Goal: Information Seeking & Learning: Learn about a topic

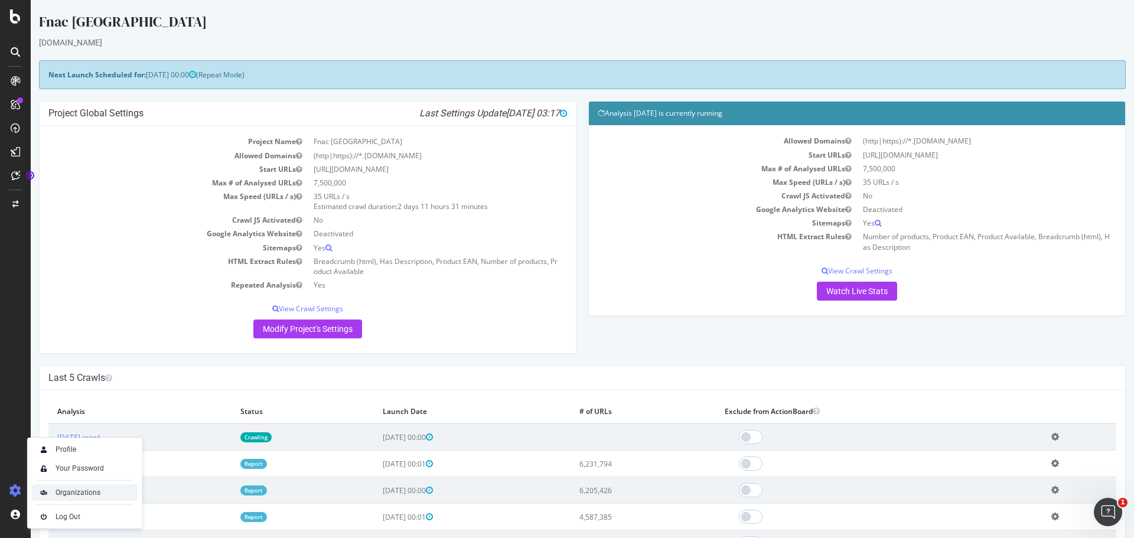
click at [87, 491] on div "Organizations" at bounding box center [78, 492] width 45 height 9
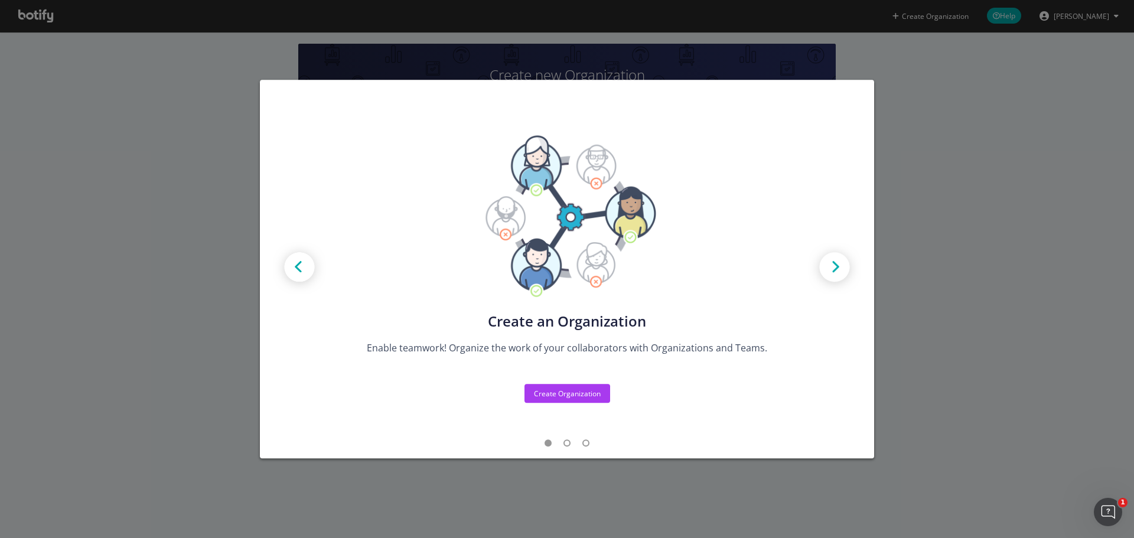
click at [37, 303] on div "Create new Projects for your Teams Create the exact model that matches your Org…" at bounding box center [567, 269] width 1134 height 538
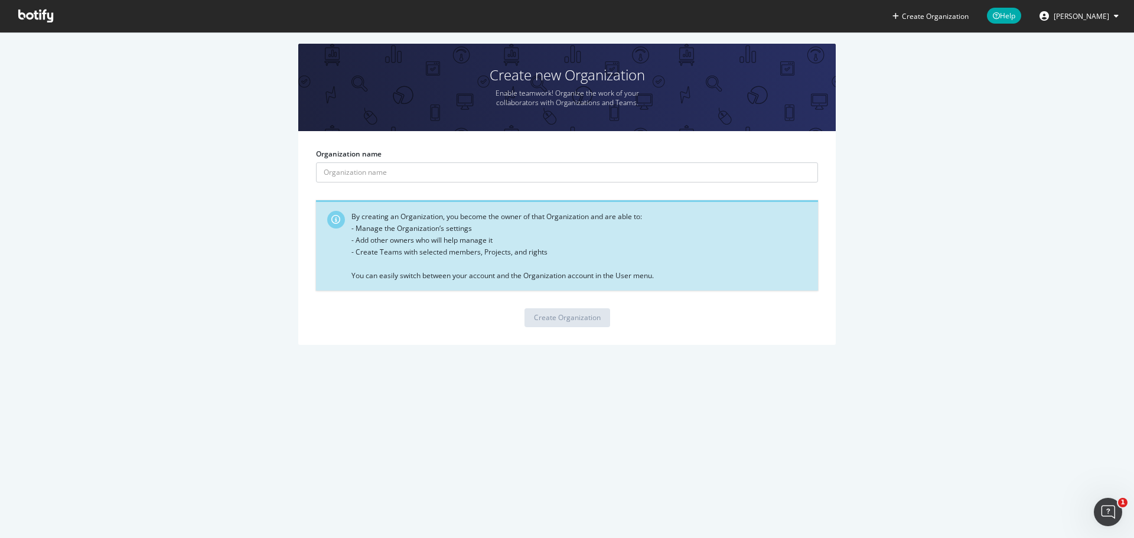
click at [25, 14] on icon at bounding box center [35, 15] width 35 height 13
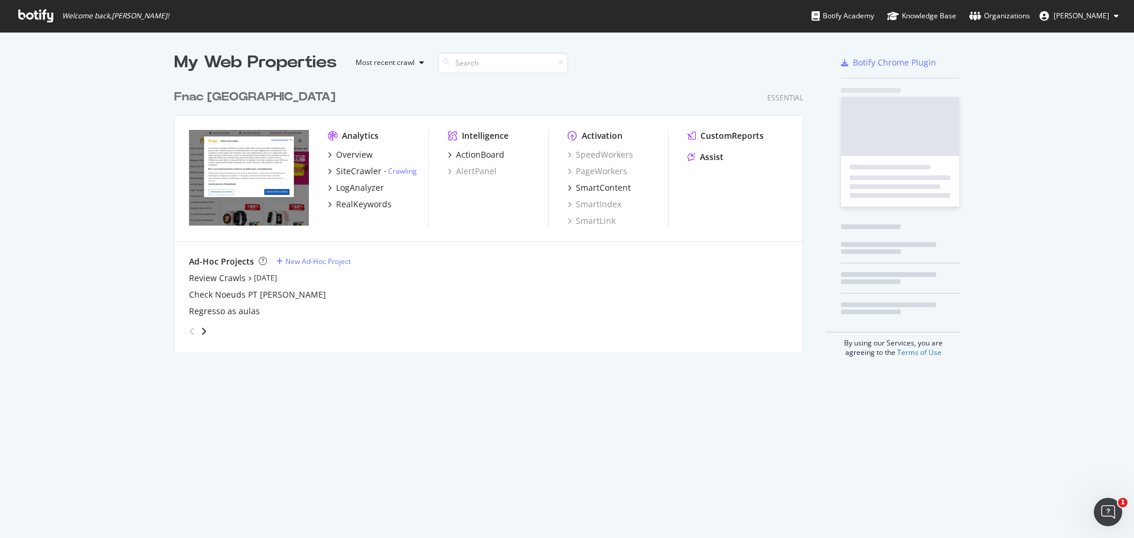
scroll to position [529, 1116]
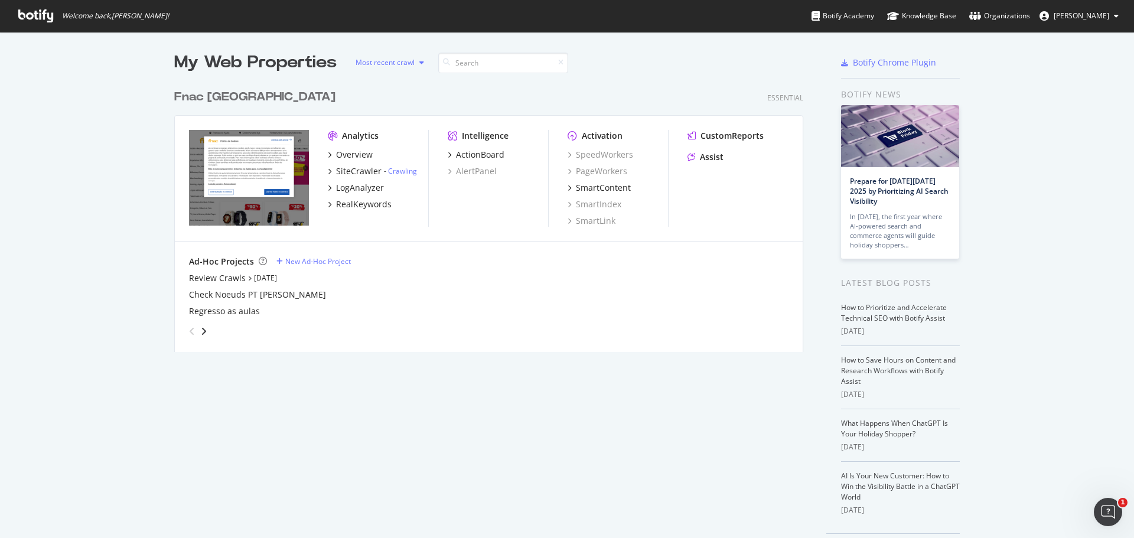
click at [385, 61] on div "Most recent crawl" at bounding box center [384, 62] width 59 height 7
click at [80, 89] on div "My Web Properties Most recent crawl Fnac [GEOGRAPHIC_DATA] Essential Analytics …" at bounding box center [567, 305] width 1134 height 546
click at [951, 15] on div "Knowledge Base" at bounding box center [921, 16] width 69 height 12
